Goal: Use online tool/utility: Utilize a website feature to perform a specific function

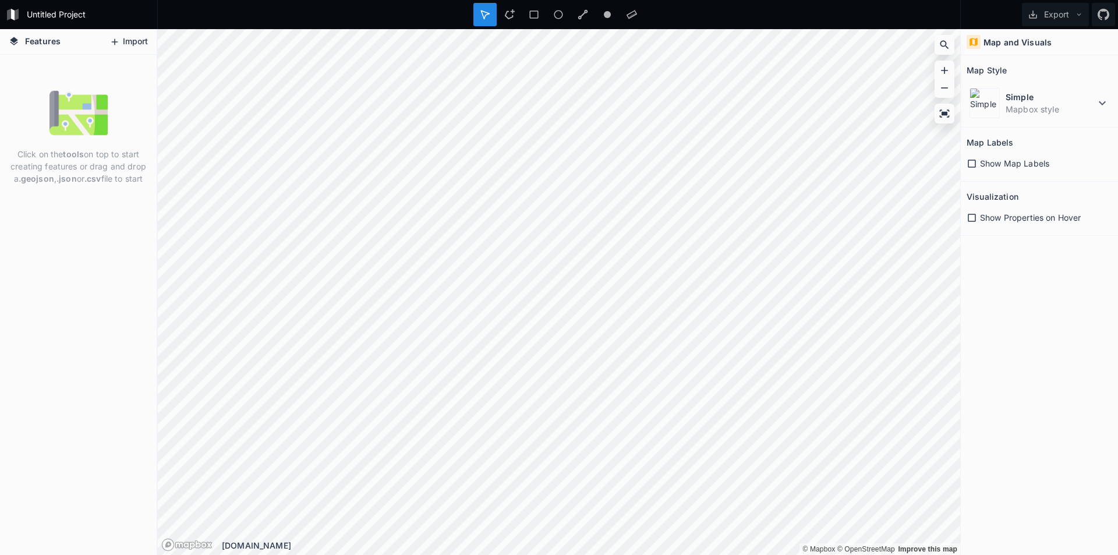
click at [139, 42] on button "Import" at bounding box center [129, 42] width 50 height 19
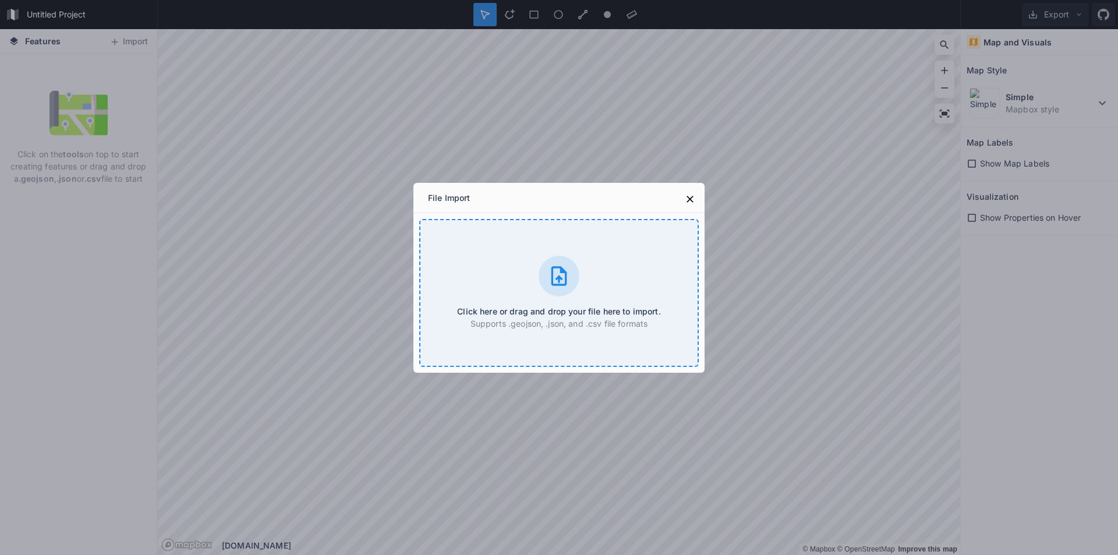
click at [516, 333] on div "Click here or drag and drop your file here to import. Supports .geojson, .json,…" at bounding box center [559, 293] width 280 height 148
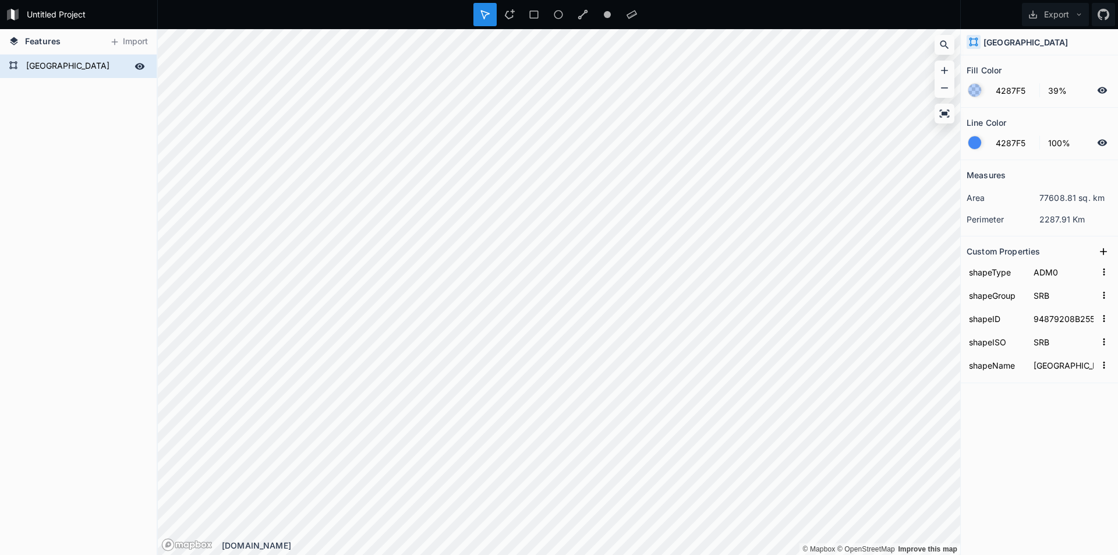
click at [13, 63] on icon at bounding box center [13, 65] width 9 height 9
click at [1106, 271] on icon "button" at bounding box center [1104, 272] width 10 height 10
click at [1106, 295] on icon "button" at bounding box center [1104, 295] width 10 height 10
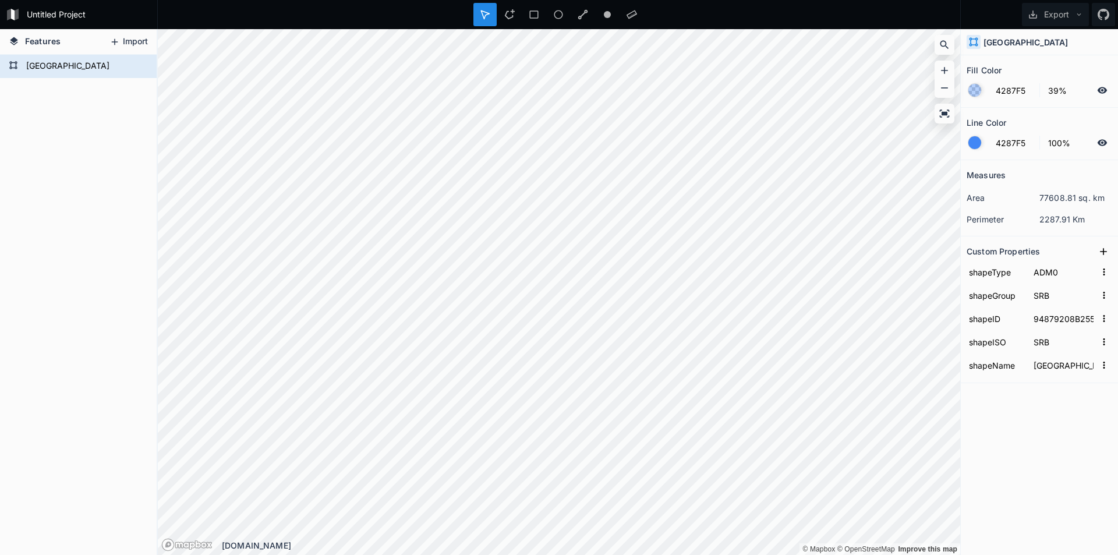
click at [123, 42] on button "Import" at bounding box center [129, 42] width 50 height 19
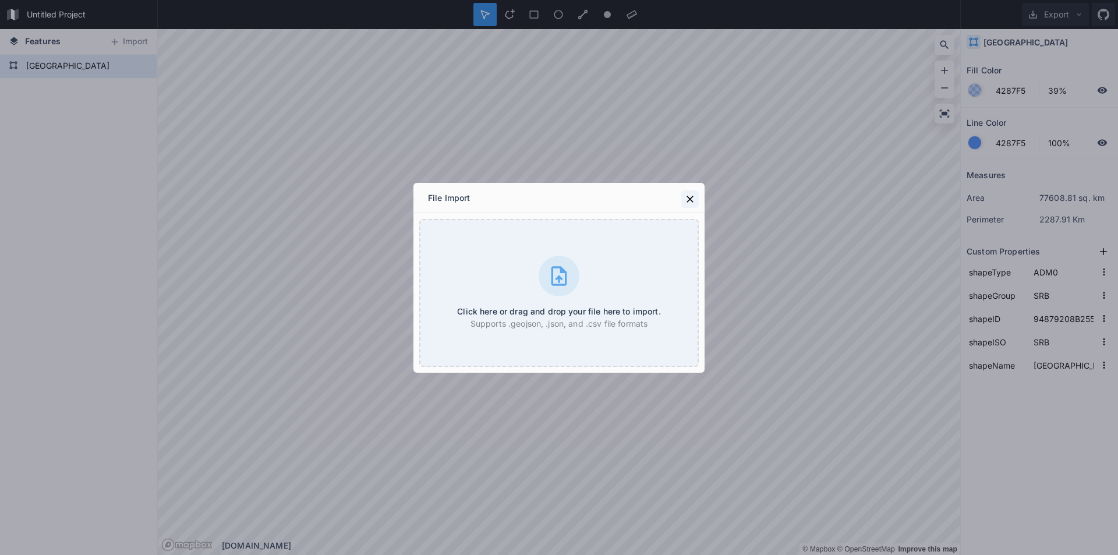
click at [689, 193] on icon at bounding box center [690, 199] width 12 height 12
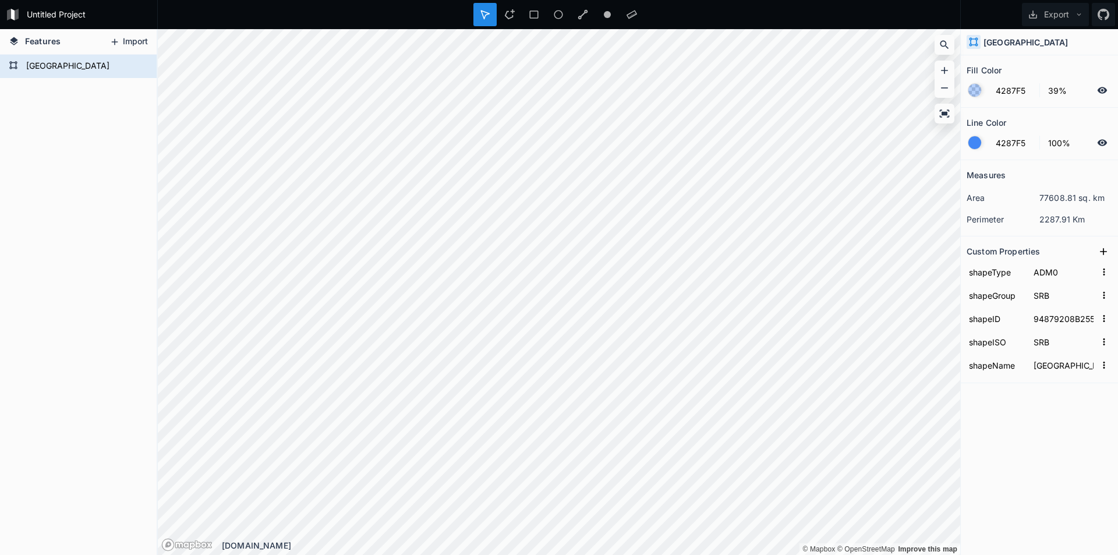
click at [126, 38] on button "Import" at bounding box center [129, 42] width 50 height 19
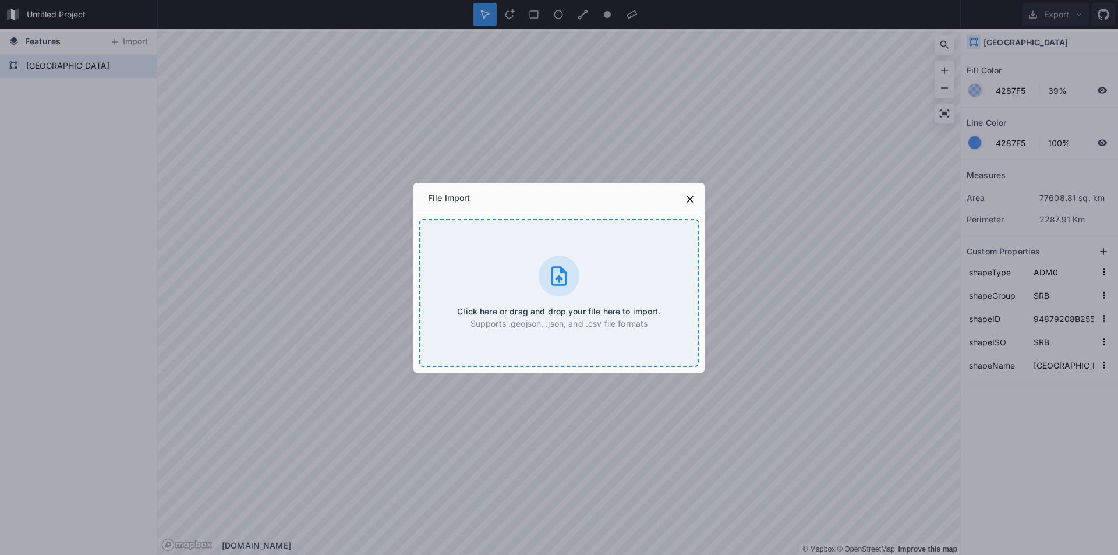
click at [556, 314] on h4 "Click here or drag and drop your file here to import." at bounding box center [558, 311] width 203 height 12
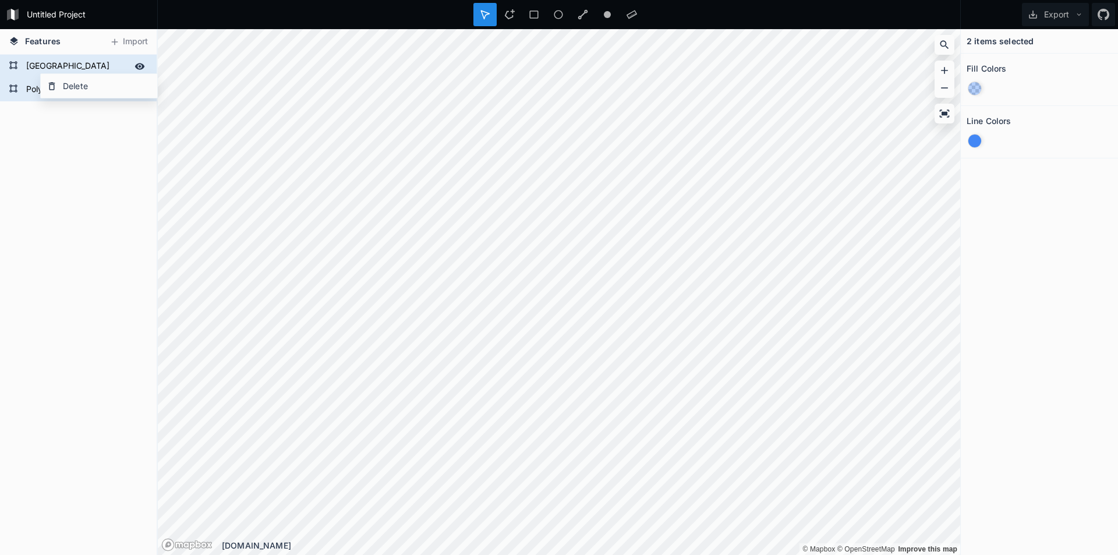
click at [55, 56] on div "[GEOGRAPHIC_DATA]" at bounding box center [78, 66] width 157 height 23
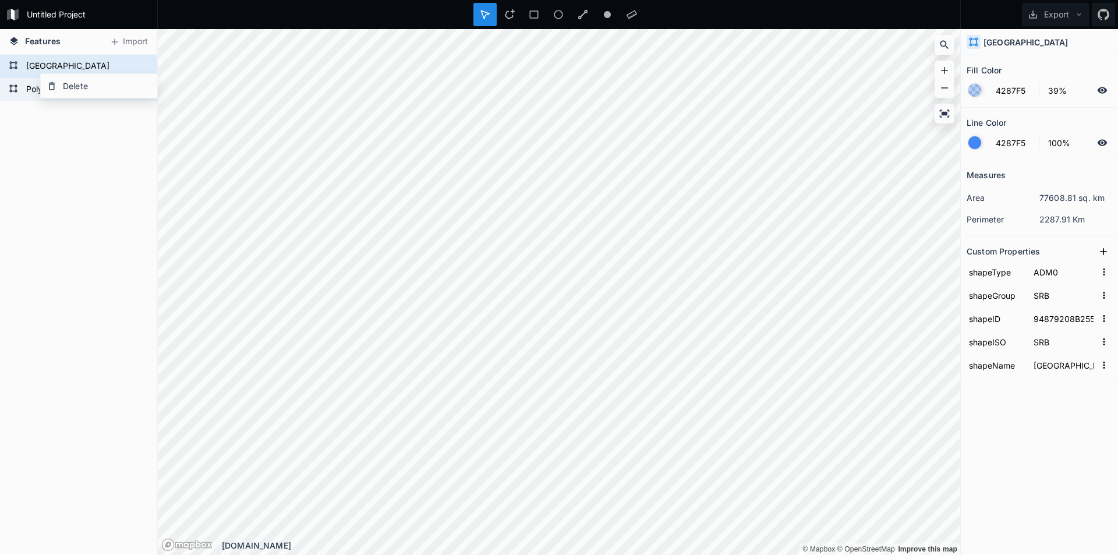
click at [29, 83] on form "Polygon 1" at bounding box center [77, 89] width 109 height 17
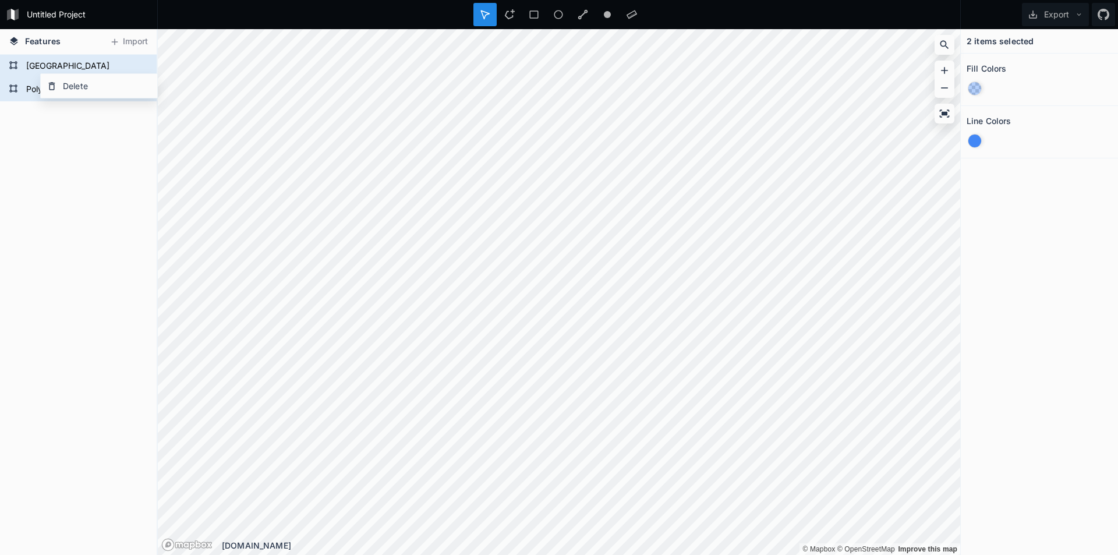
click at [972, 142] on div at bounding box center [975, 141] width 13 height 13
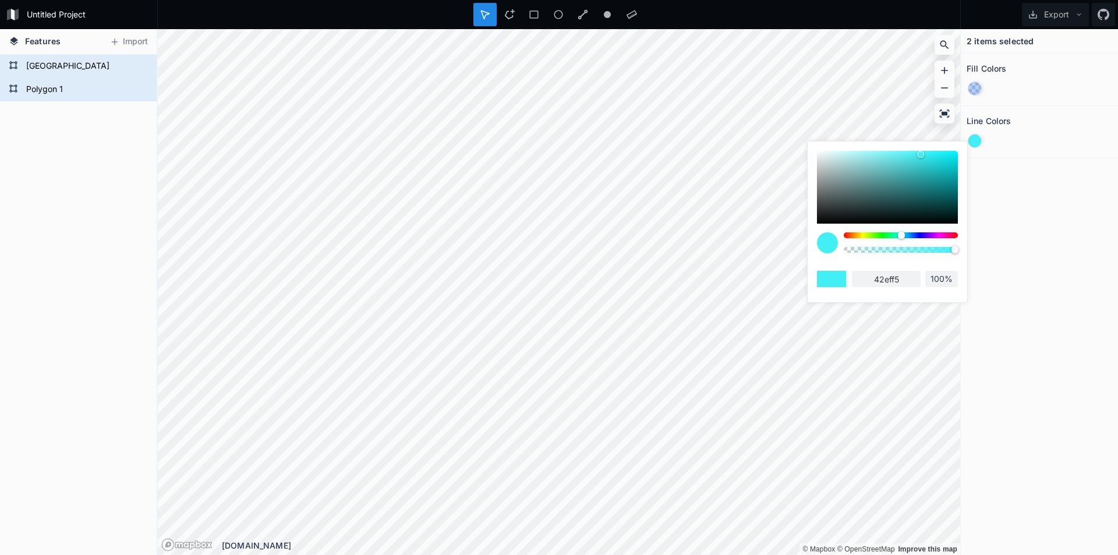
type input "42e9f5"
drag, startPoint x: 895, startPoint y: 237, endPoint x: 902, endPoint y: 236, distance: 7.0
click at [902, 236] on div at bounding box center [901, 235] width 7 height 7
click at [1029, 251] on div "2 items selected Fill Colors Line Colors" at bounding box center [1039, 292] width 157 height 526
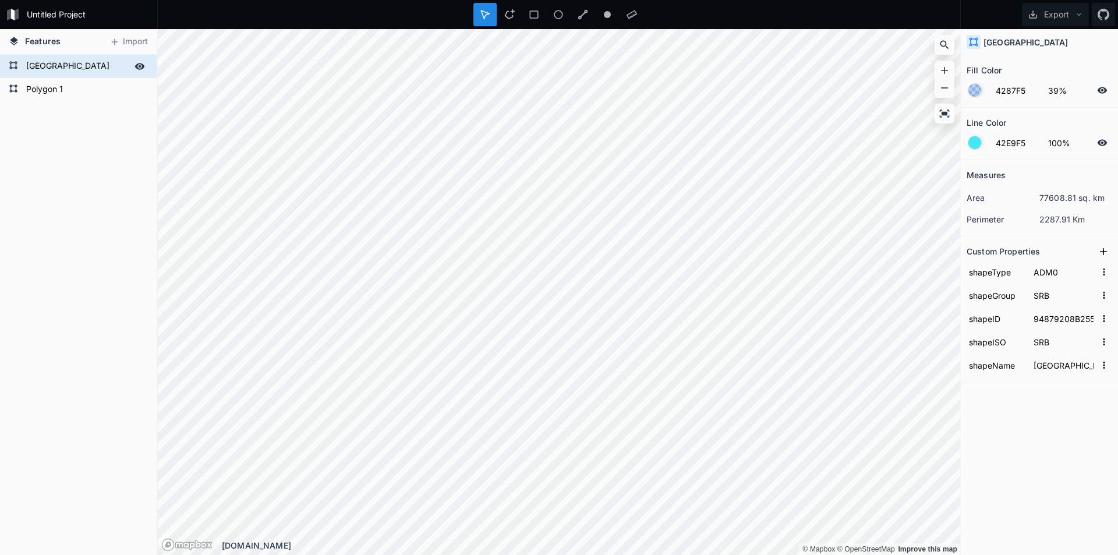
click at [15, 61] on icon at bounding box center [13, 65] width 9 height 9
click at [10, 65] on icon at bounding box center [13, 65] width 9 height 9
click at [39, 127] on div "Polygon 1 [GEOGRAPHIC_DATA]" at bounding box center [78, 305] width 157 height 500
click at [1107, 252] on icon at bounding box center [1104, 252] width 12 height 12
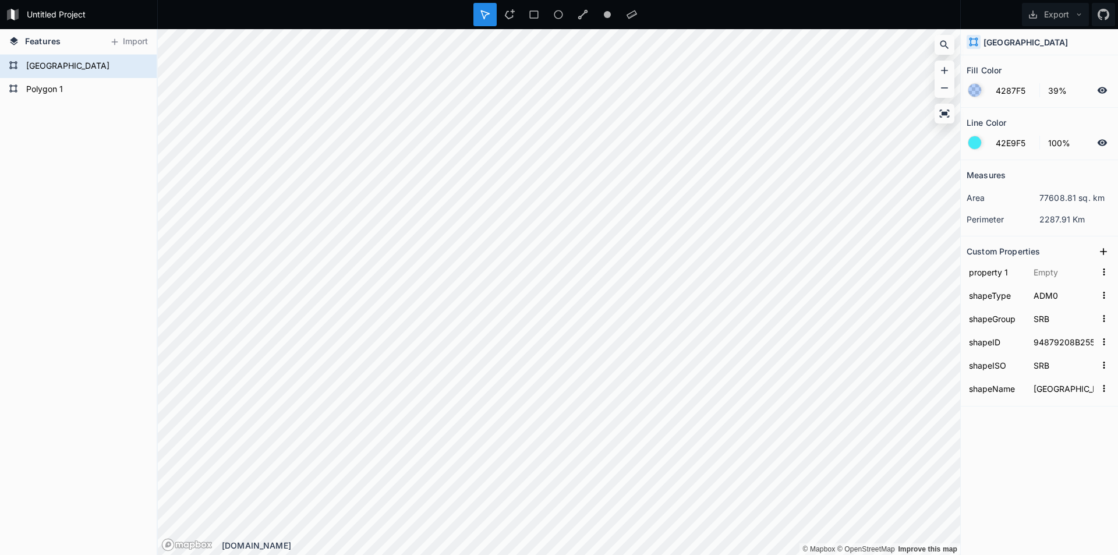
click at [976, 40] on icon at bounding box center [974, 42] width 9 height 9
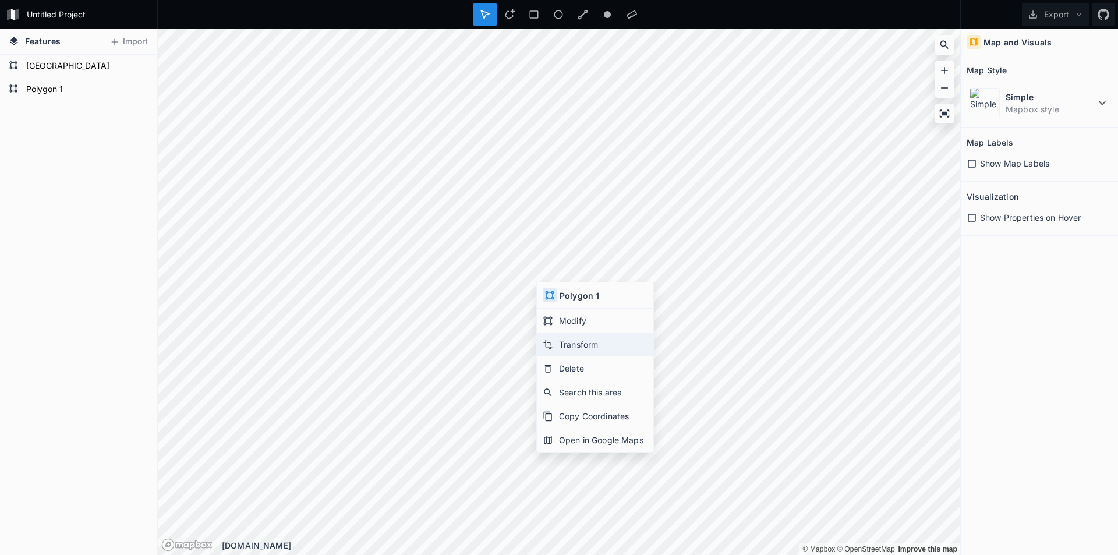
click at [577, 349] on div "Transform" at bounding box center [595, 345] width 117 height 24
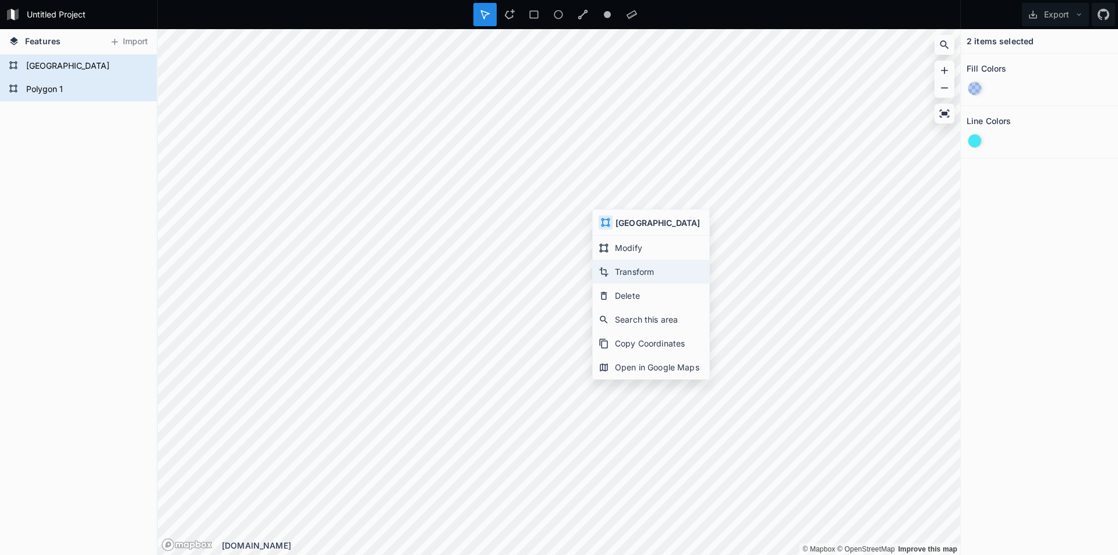
click at [650, 275] on div "Transform" at bounding box center [651, 272] width 117 height 24
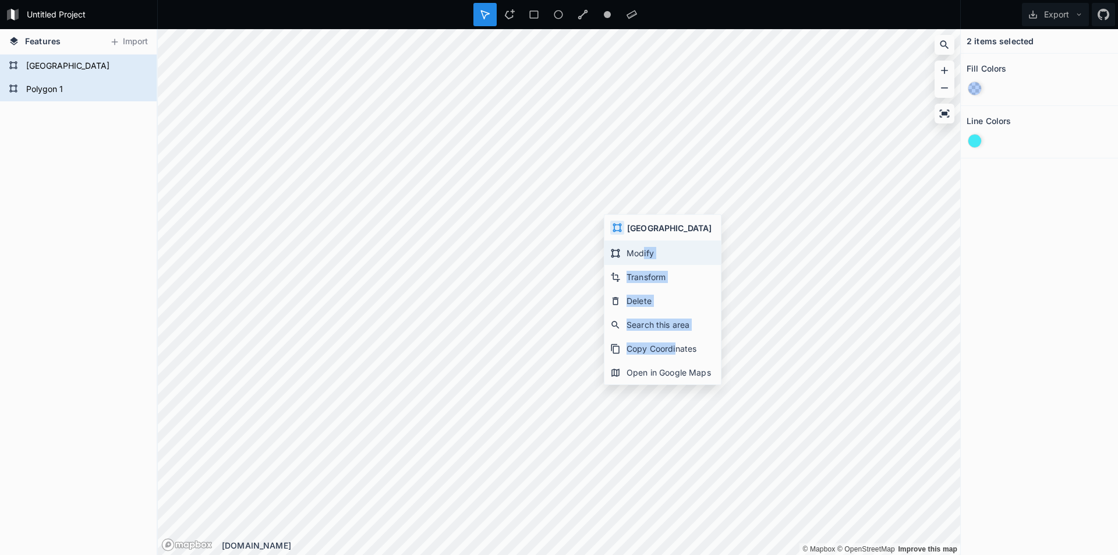
drag, startPoint x: 672, startPoint y: 345, endPoint x: 640, endPoint y: 252, distance: 98.8
click at [640, 252] on div "Modify Transform Delete Search this area Copy Coordinates Open in Google Maps" at bounding box center [663, 312] width 117 height 143
